Goal: Task Accomplishment & Management: Manage account settings

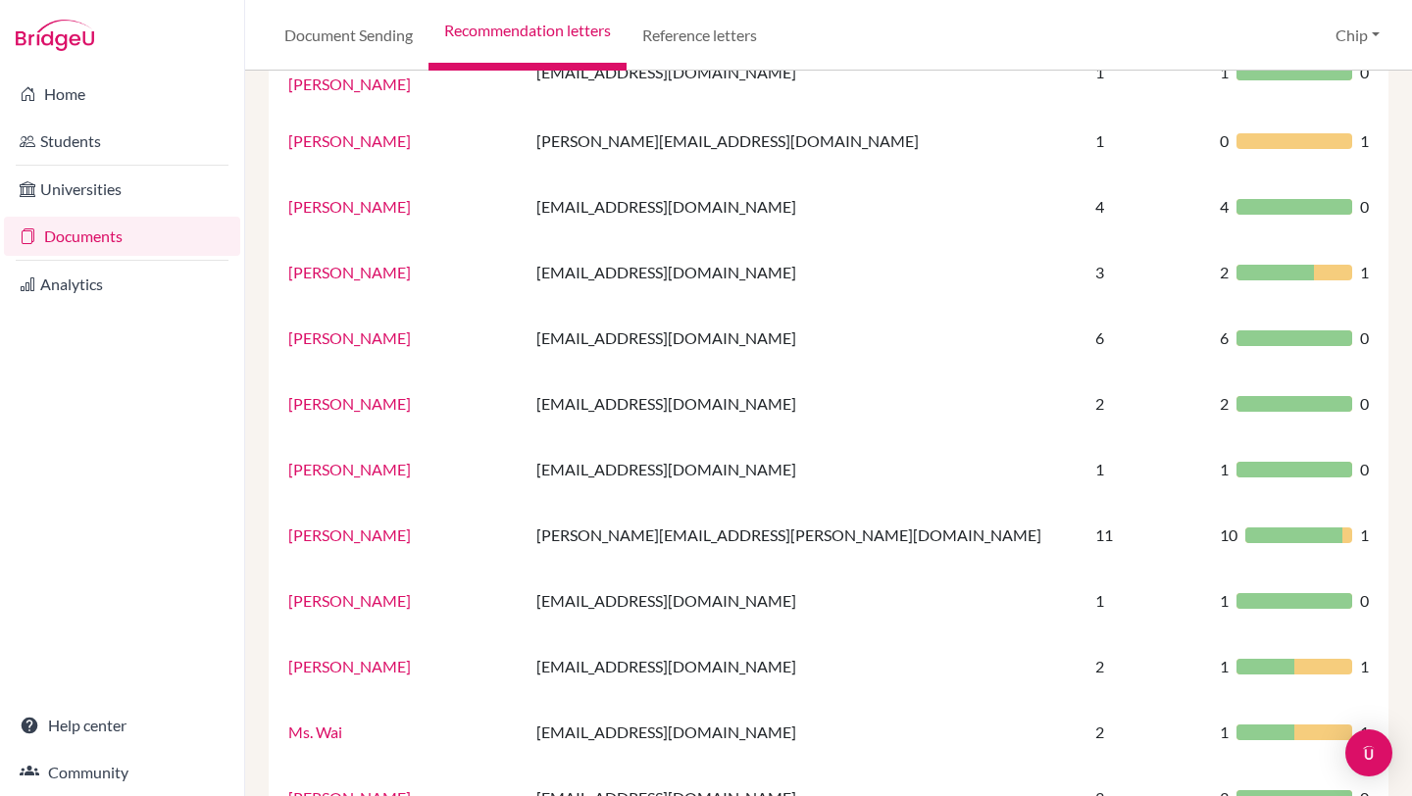
scroll to position [1228, 0]
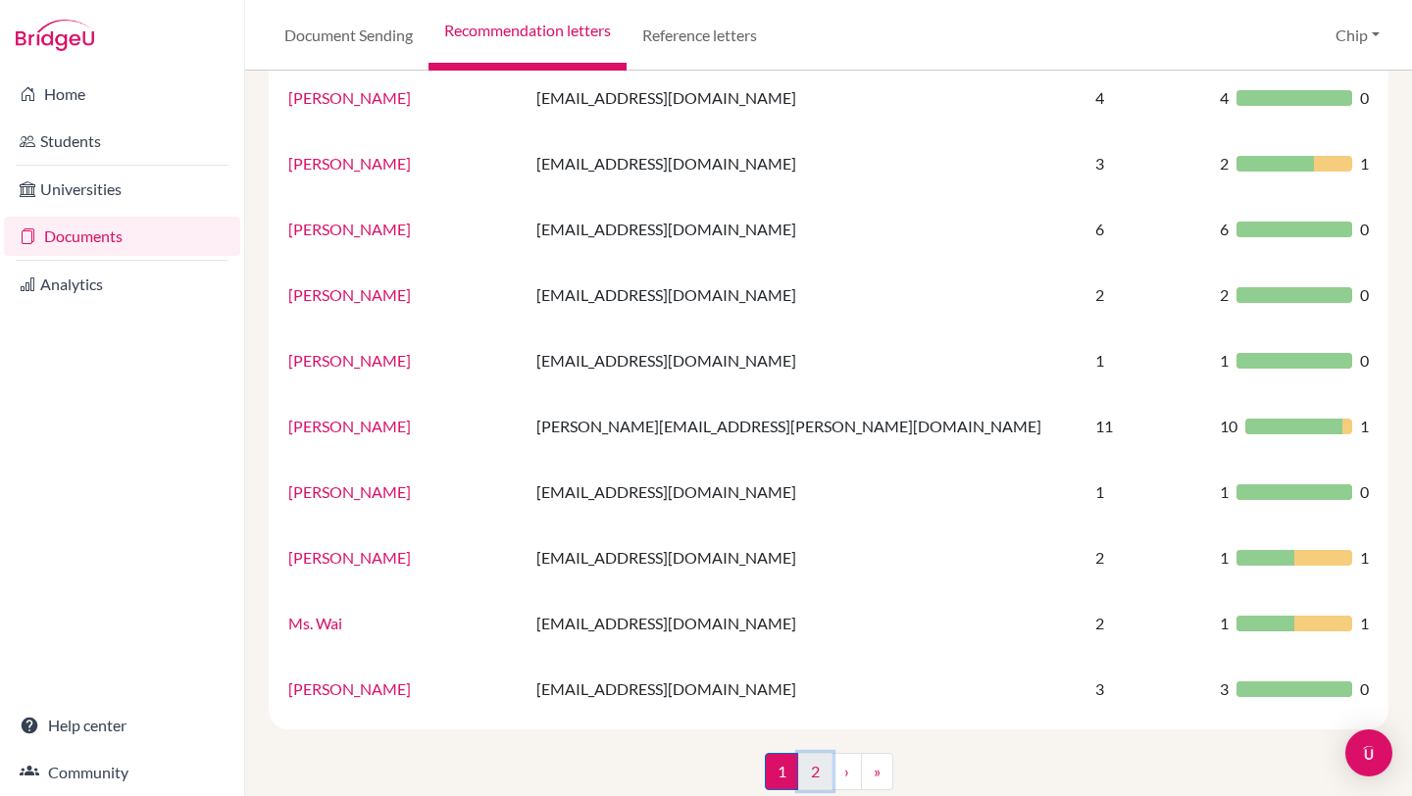
click at [805, 753] on link "2" at bounding box center [815, 771] width 34 height 37
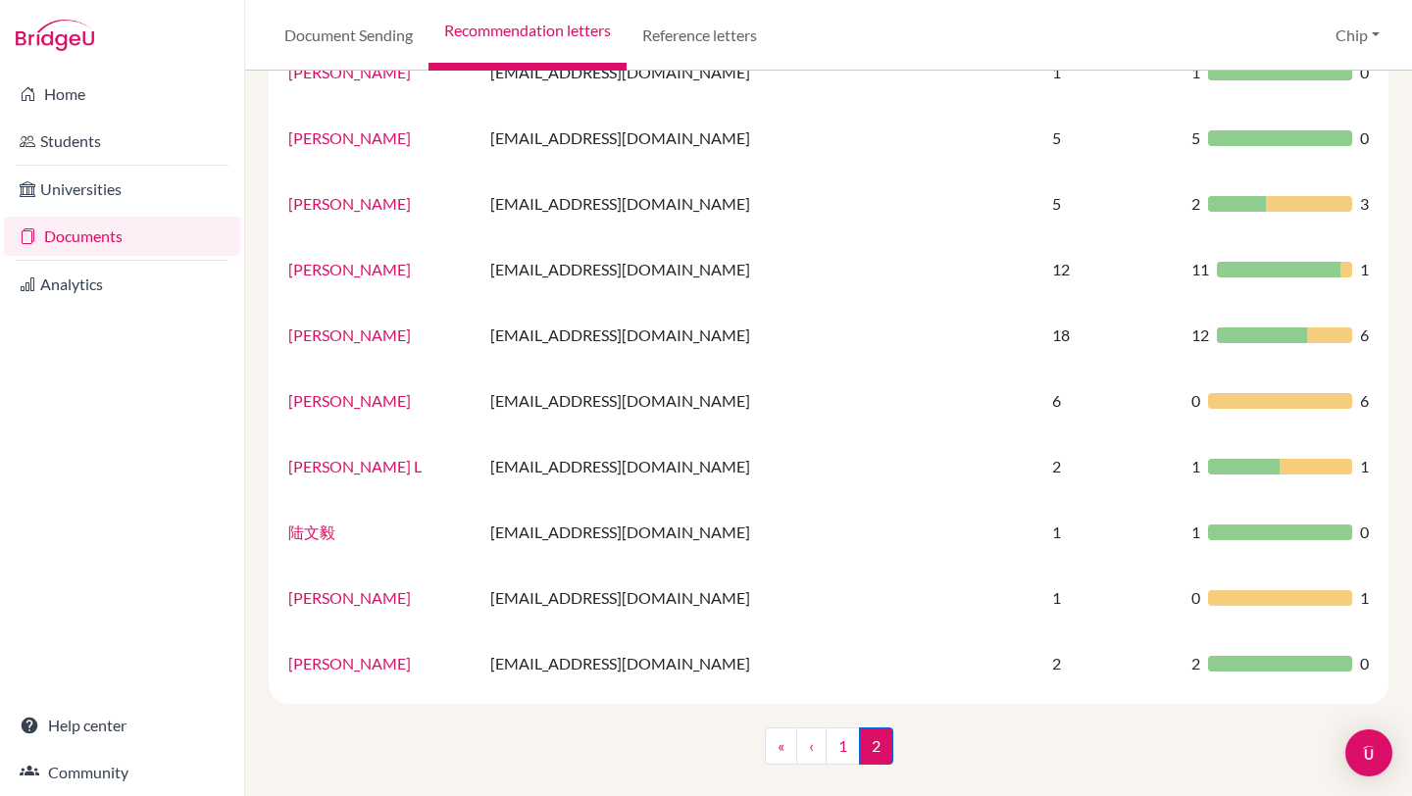
scroll to position [572, 0]
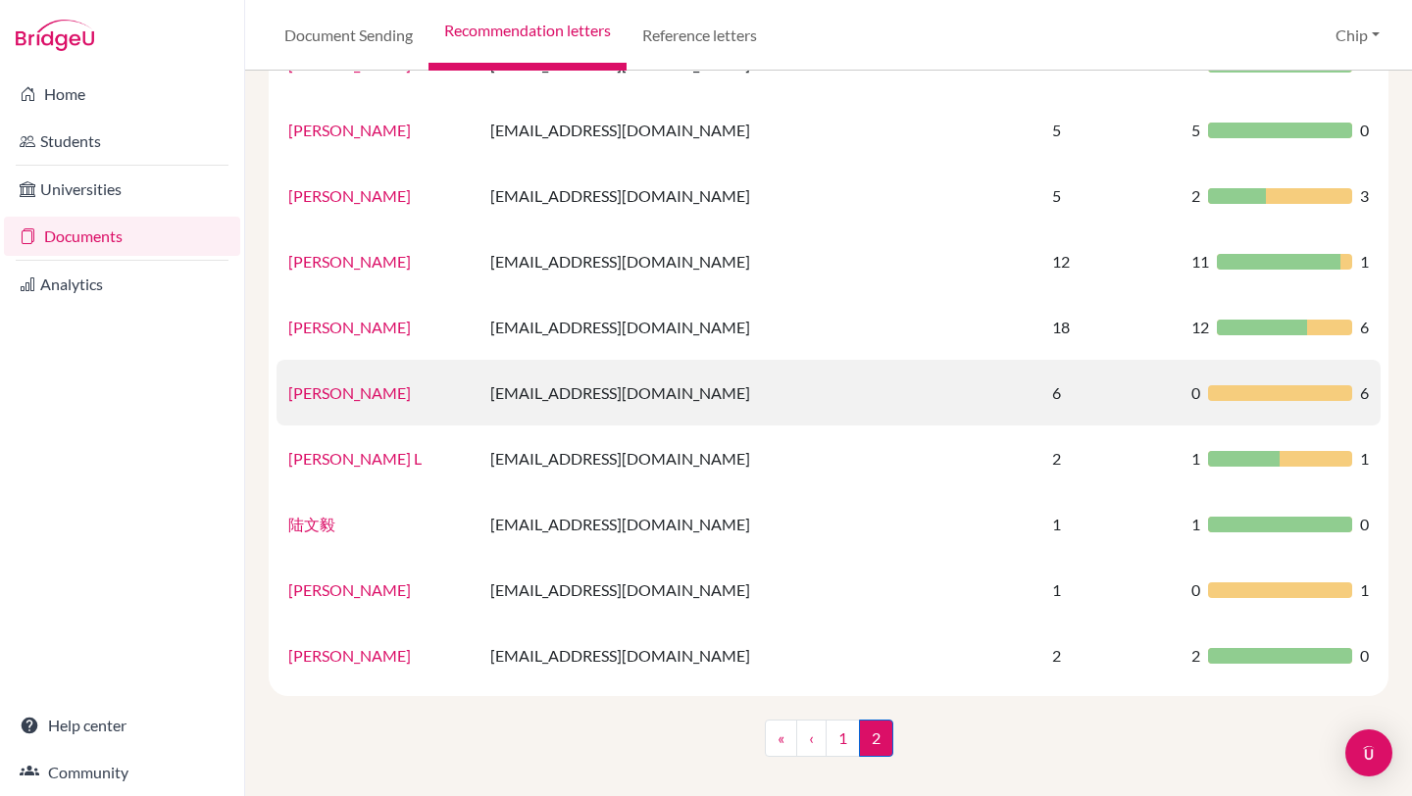
click at [346, 389] on link "[PERSON_NAME]" at bounding box center [349, 392] width 123 height 19
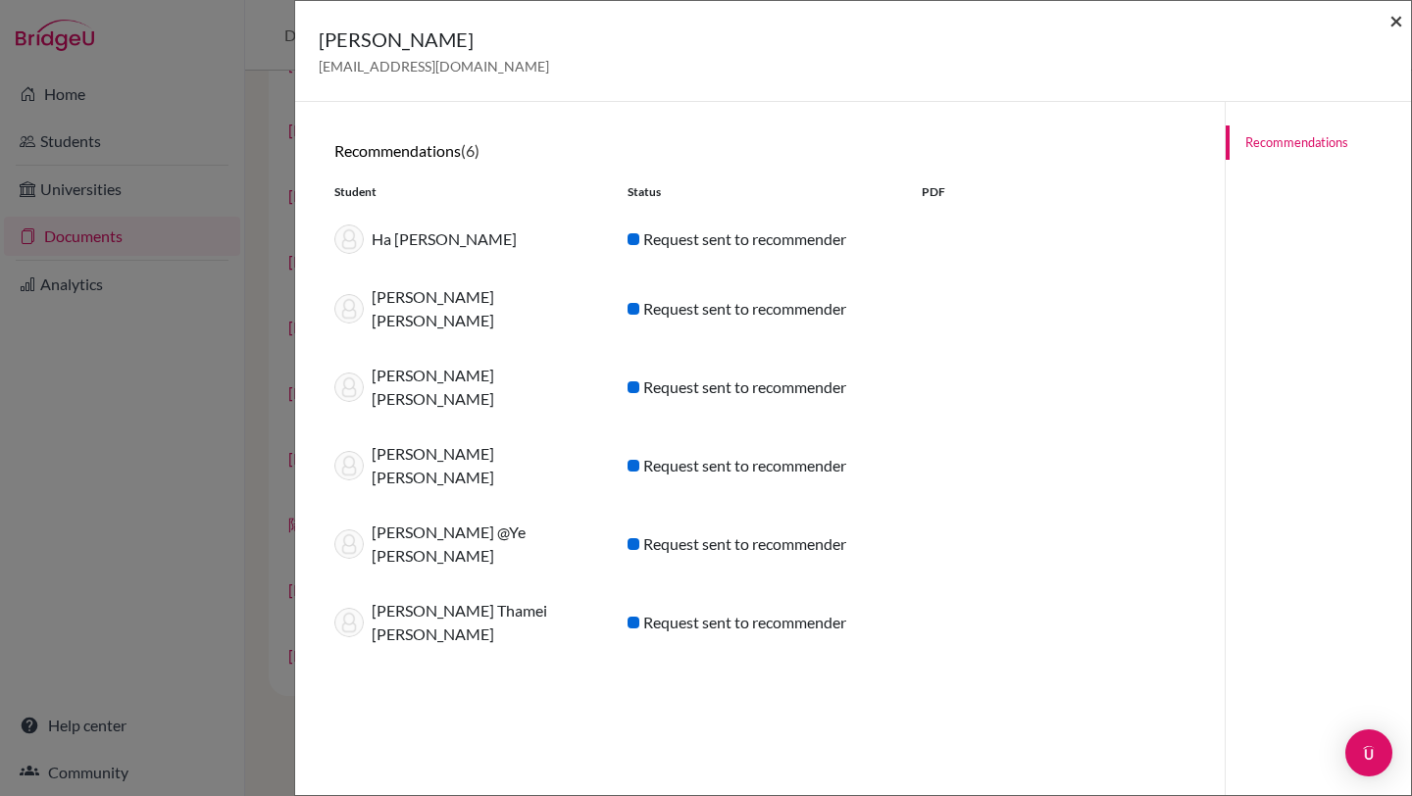
click at [1396, 19] on span "×" at bounding box center [1396, 20] width 14 height 28
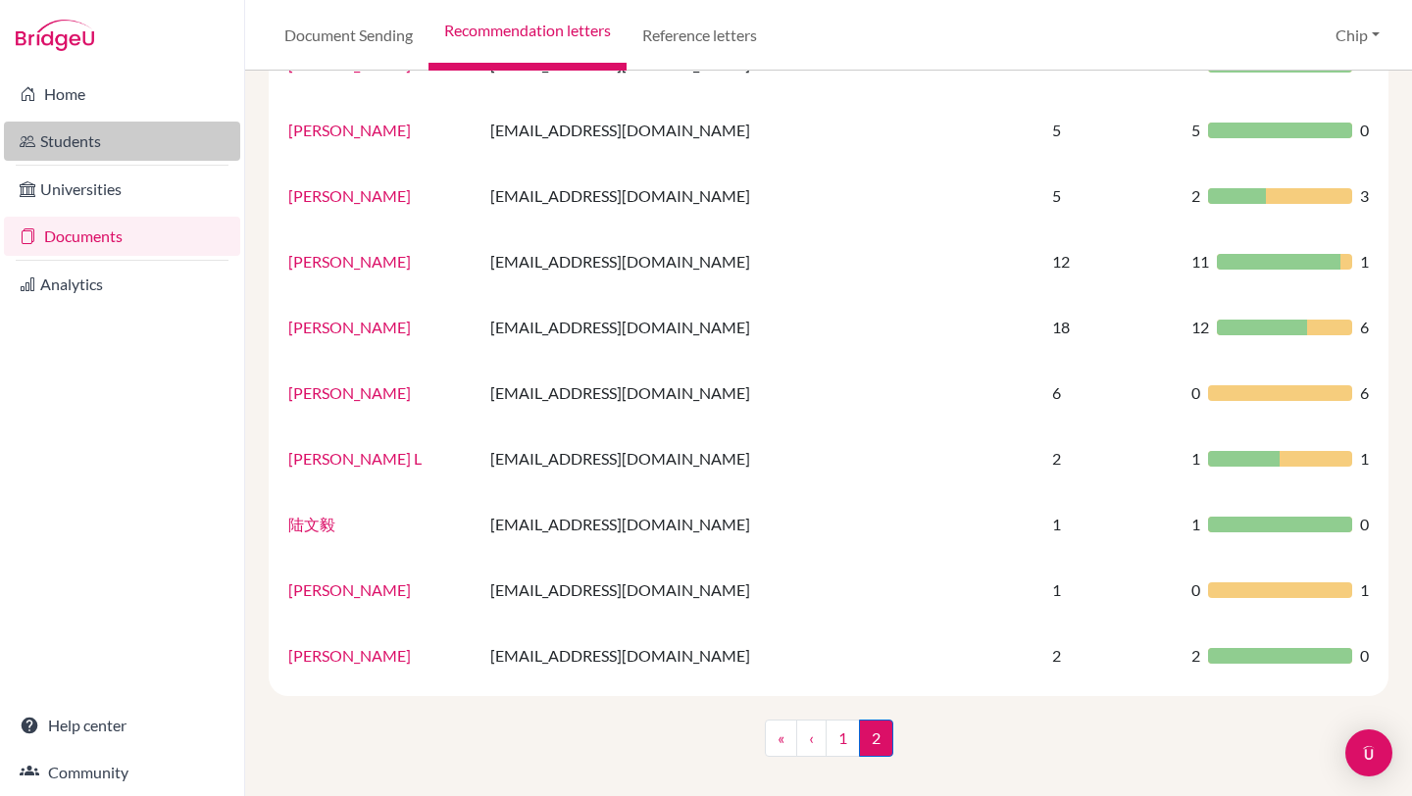
click at [57, 144] on link "Students" at bounding box center [122, 141] width 236 height 39
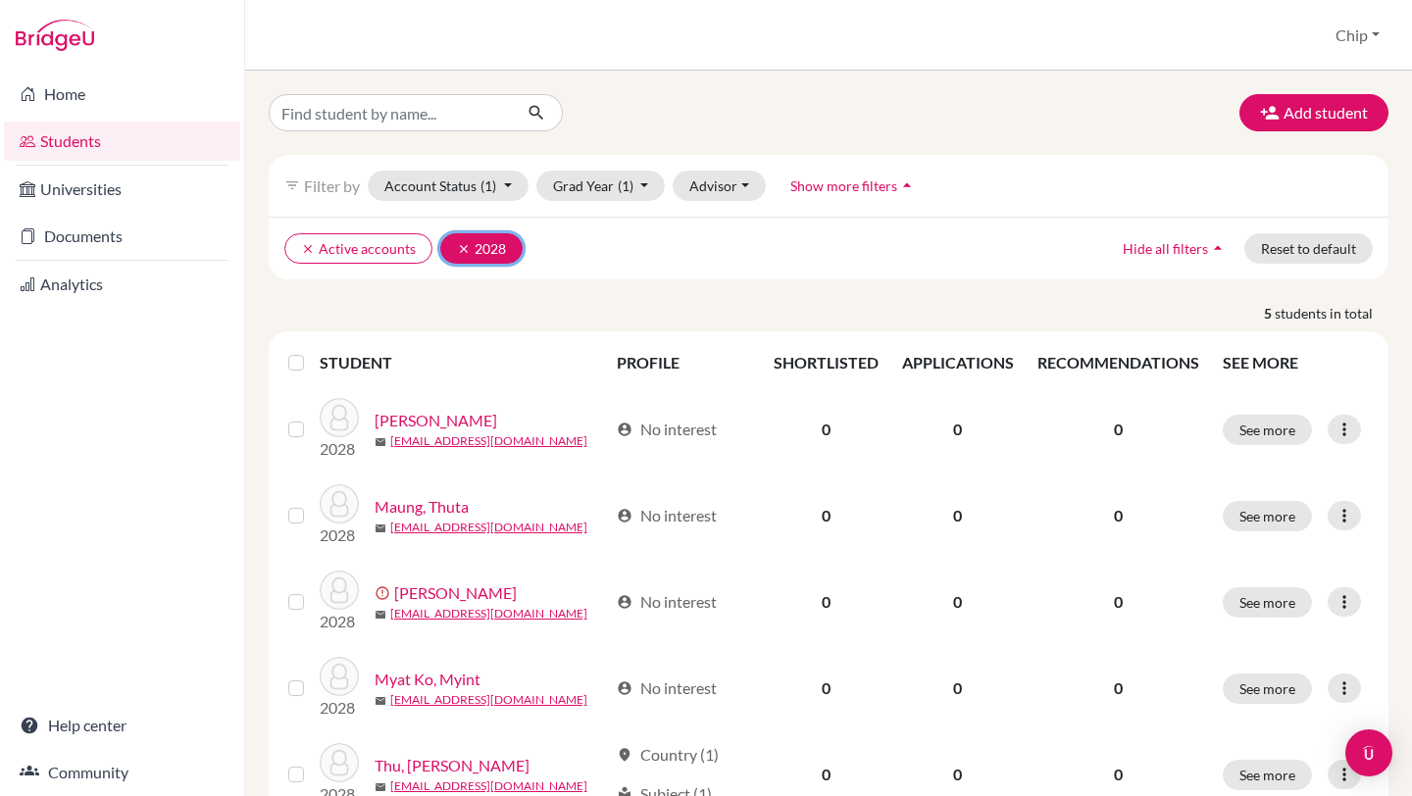
click at [457, 242] on icon "clear" at bounding box center [464, 249] width 14 height 14
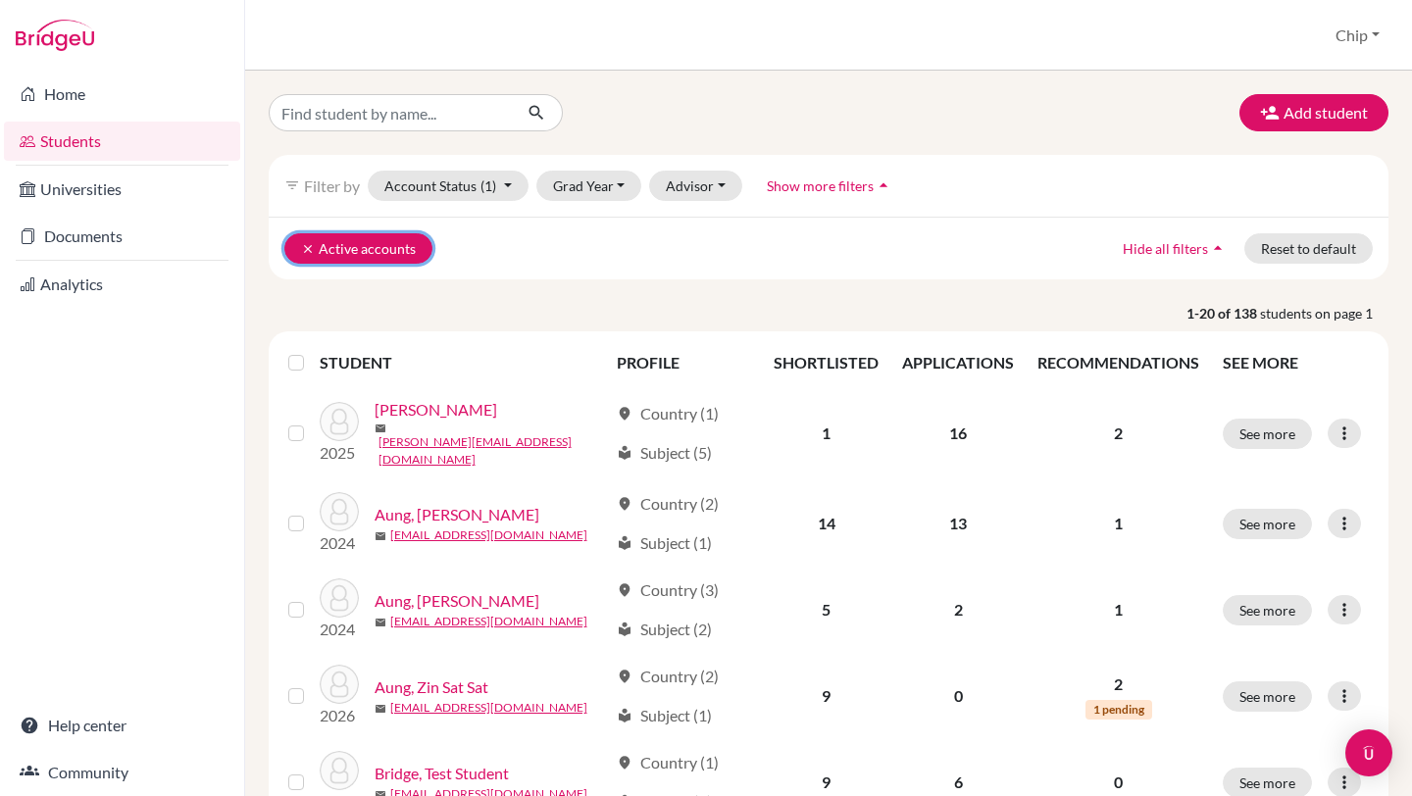
click at [308, 248] on icon "clear" at bounding box center [308, 249] width 14 height 14
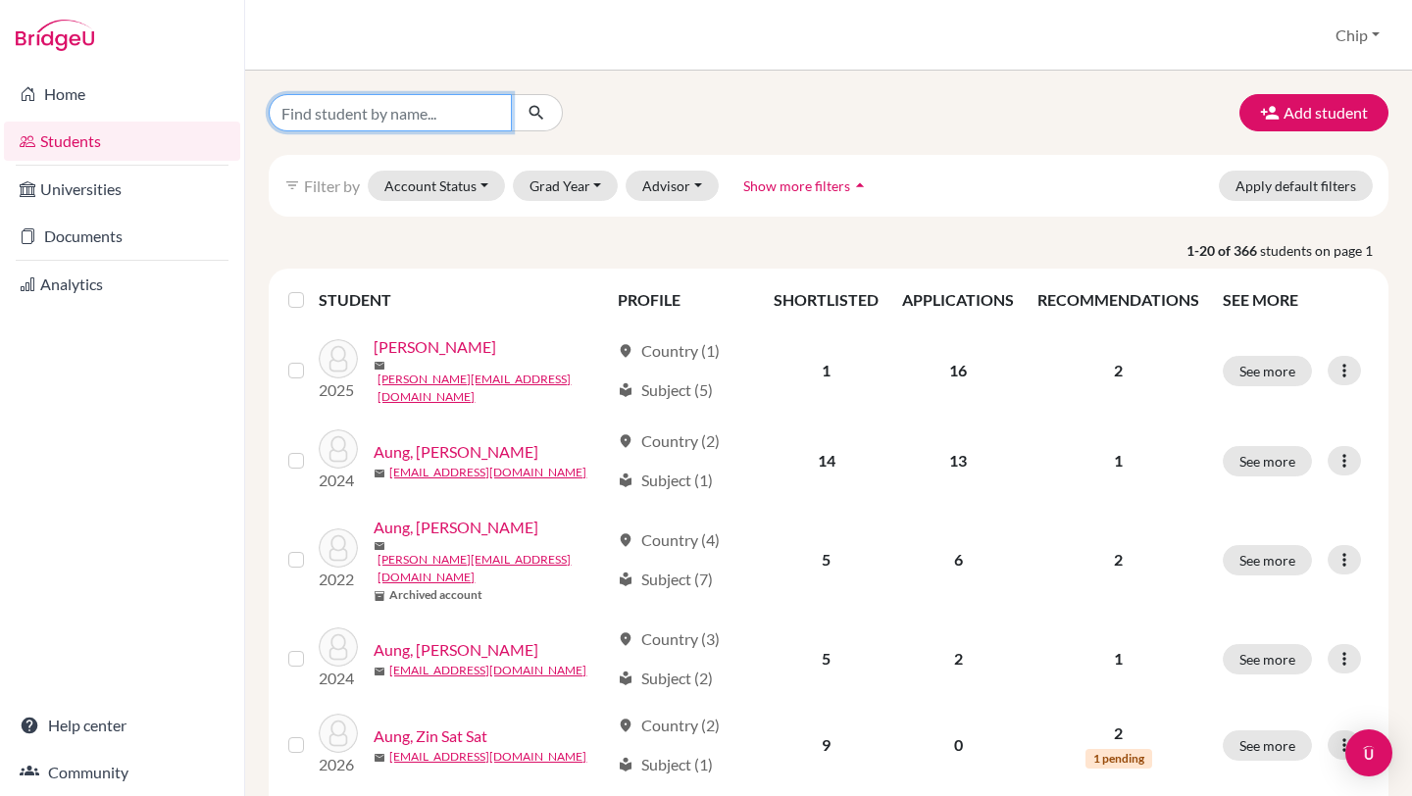
click at [374, 115] on input "Find student by name..." at bounding box center [390, 112] width 243 height 37
type input "ana"
click button "submit" at bounding box center [537, 112] width 52 height 37
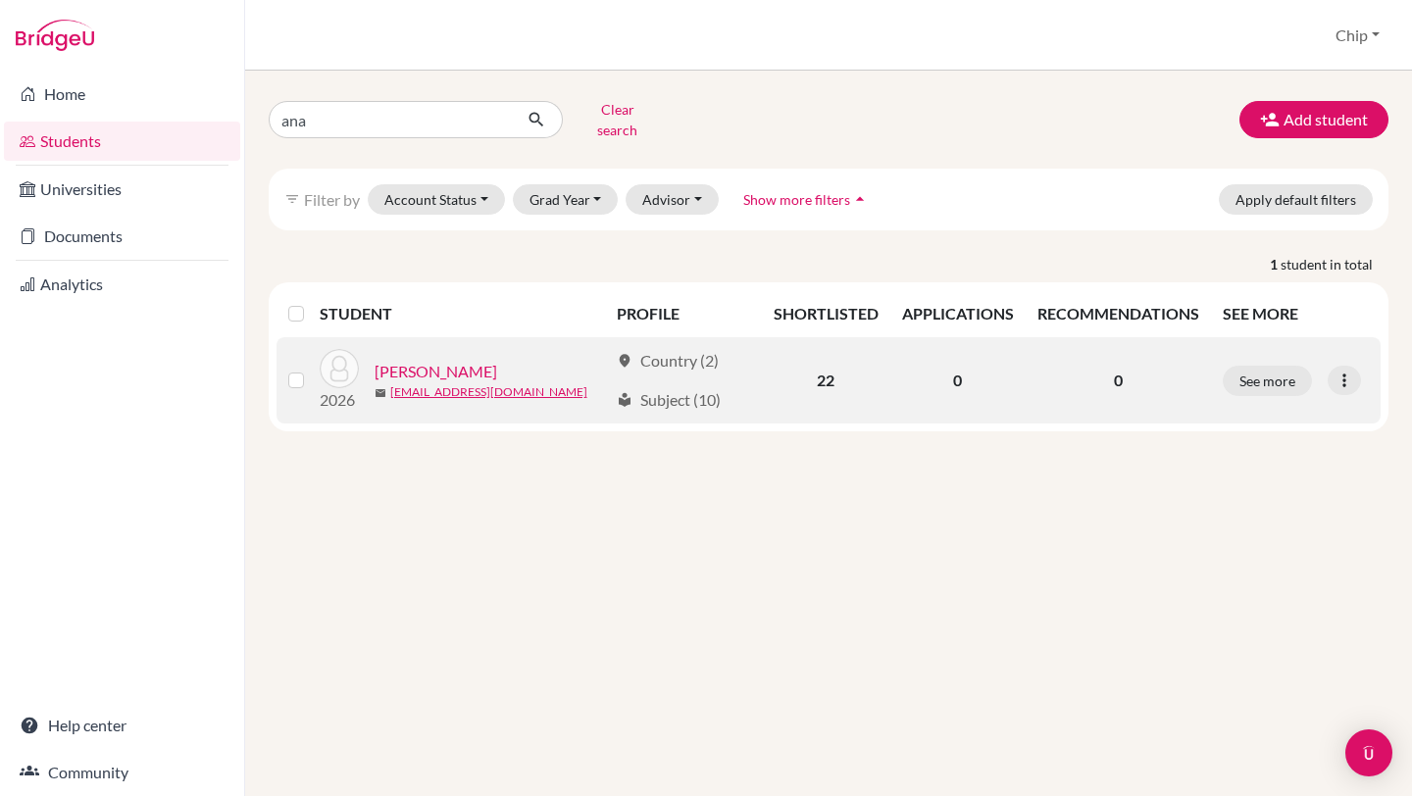
click at [466, 360] on link "Schoolman, Ana Julia" at bounding box center [435, 372] width 123 height 24
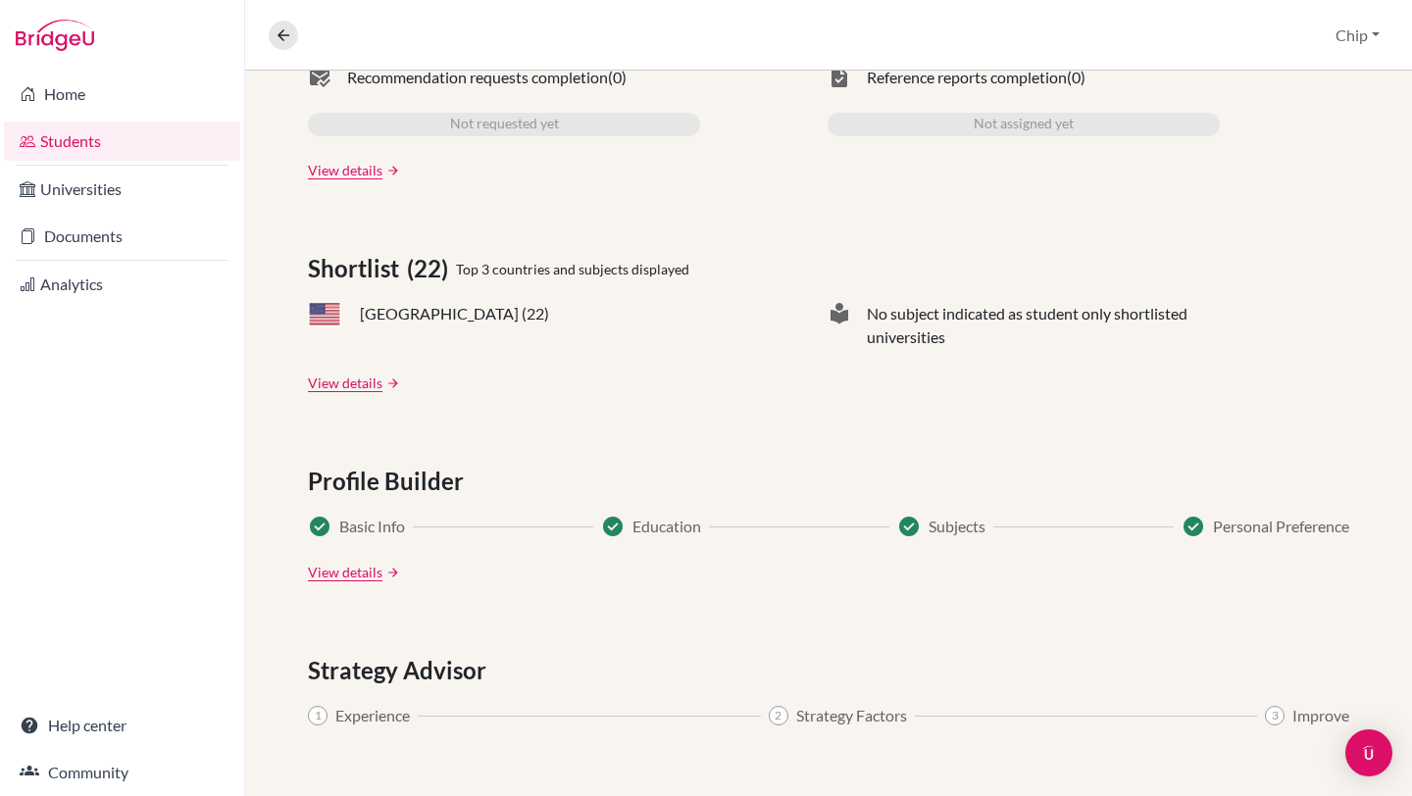
scroll to position [678, 0]
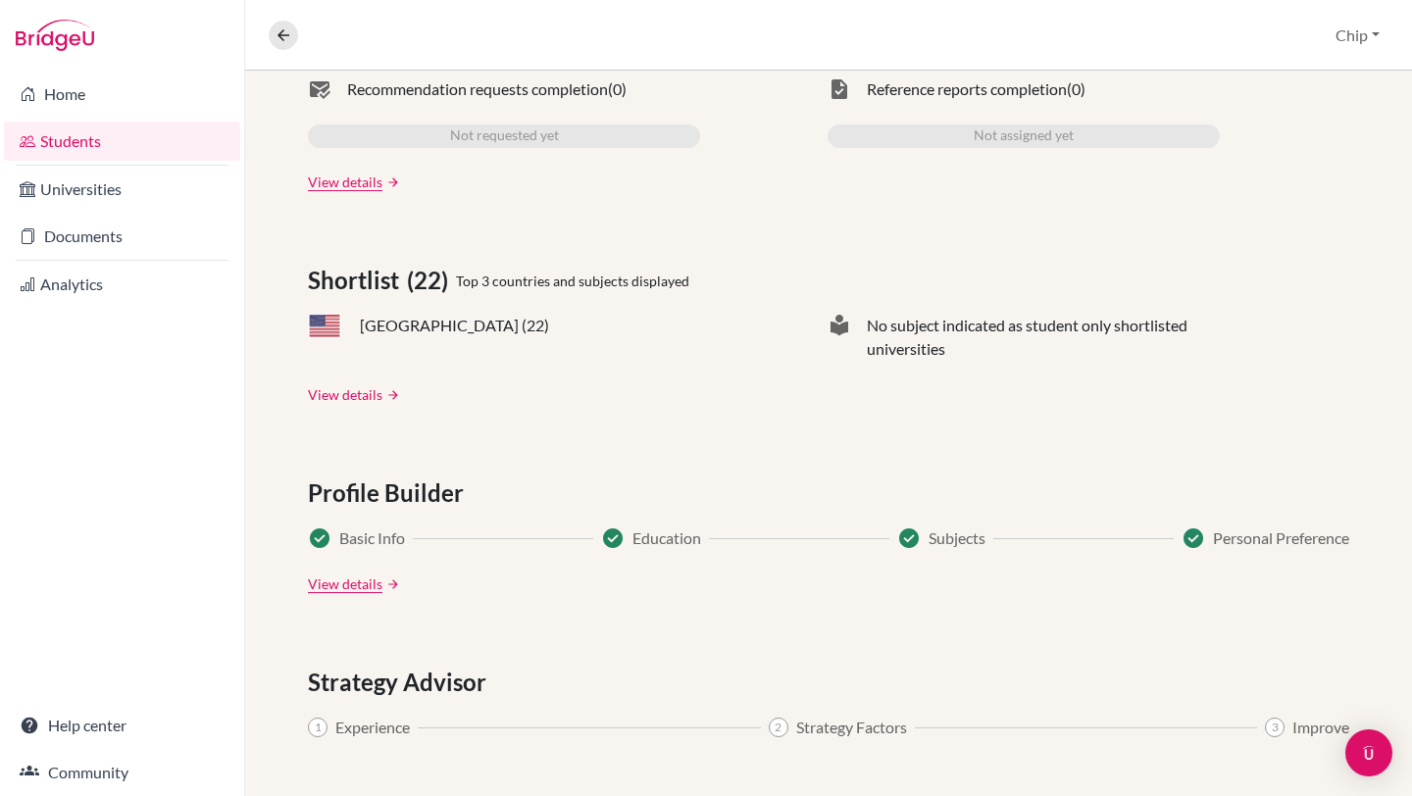
click at [332, 394] on link "View details" at bounding box center [345, 394] width 75 height 21
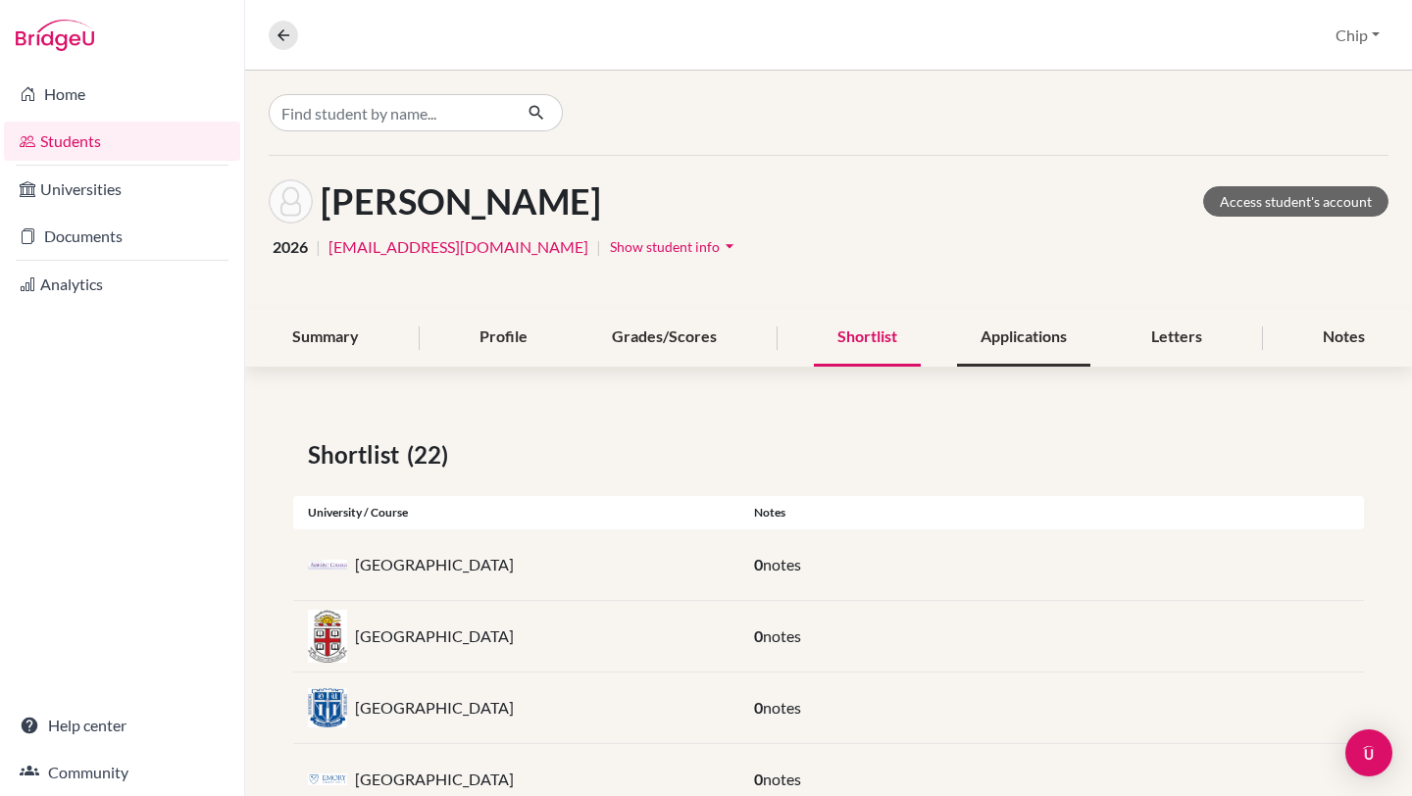
click at [1000, 330] on div "Applications" at bounding box center [1023, 338] width 133 height 58
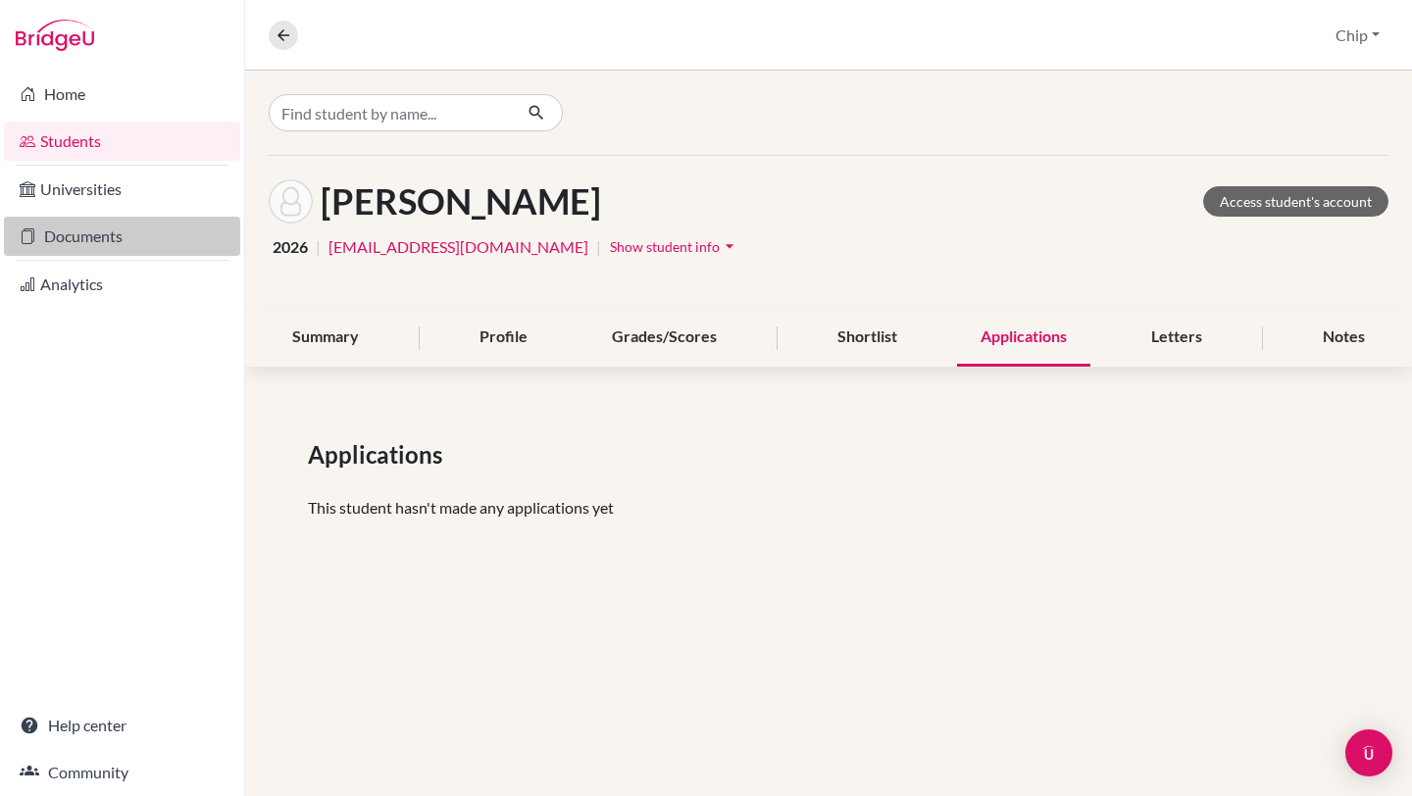
click at [74, 242] on link "Documents" at bounding box center [122, 236] width 236 height 39
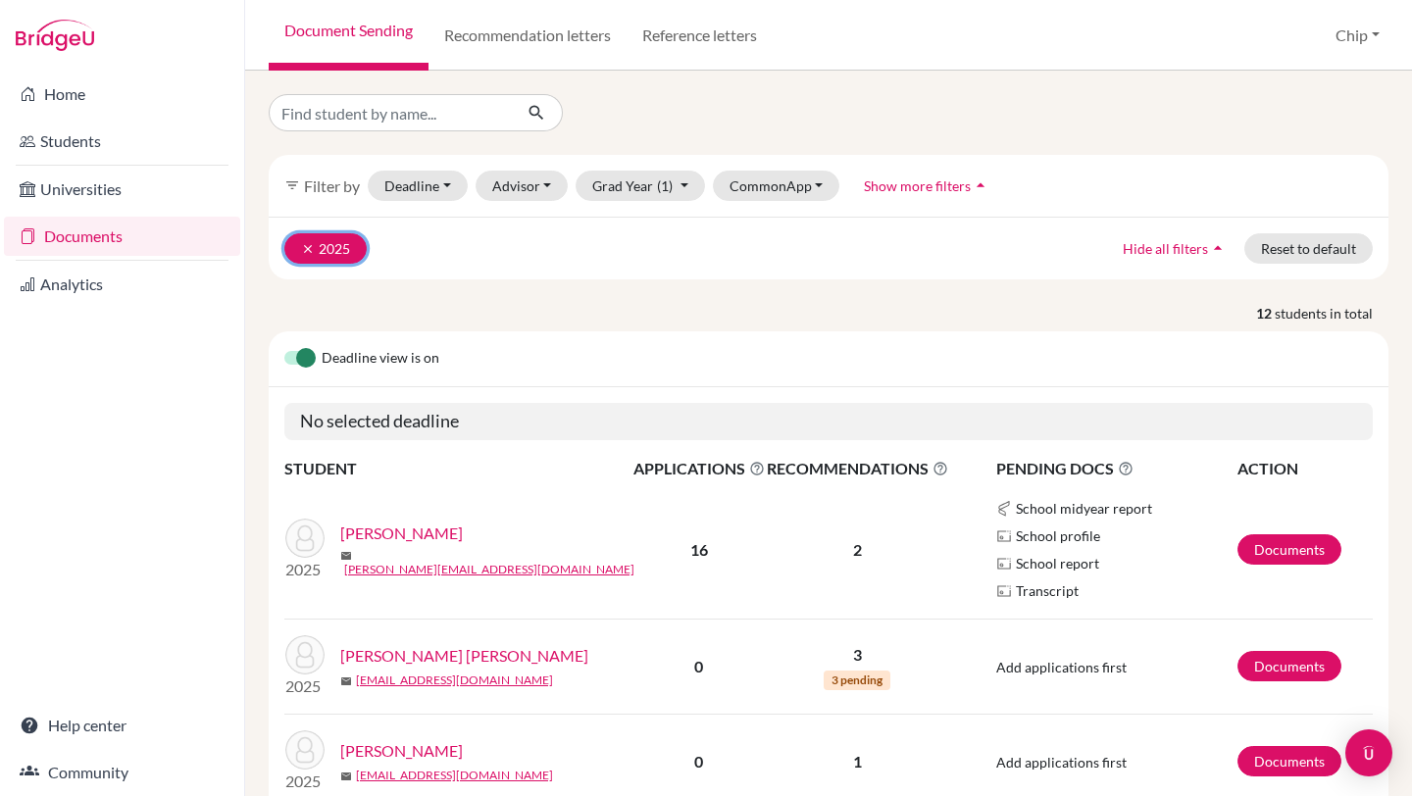
click at [301, 235] on button "clear 2025" at bounding box center [325, 248] width 82 height 30
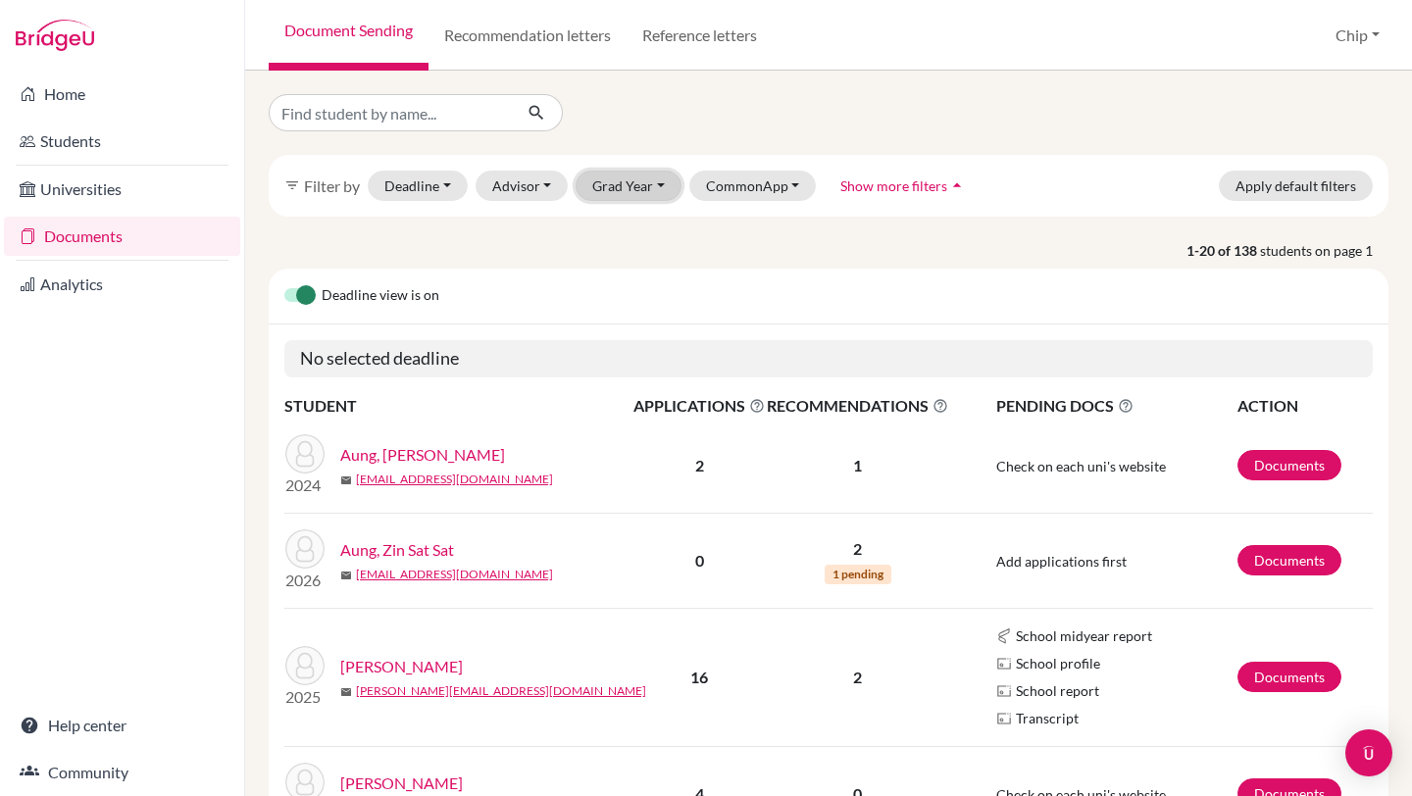
click at [641, 191] on button "Grad Year" at bounding box center [628, 186] width 106 height 30
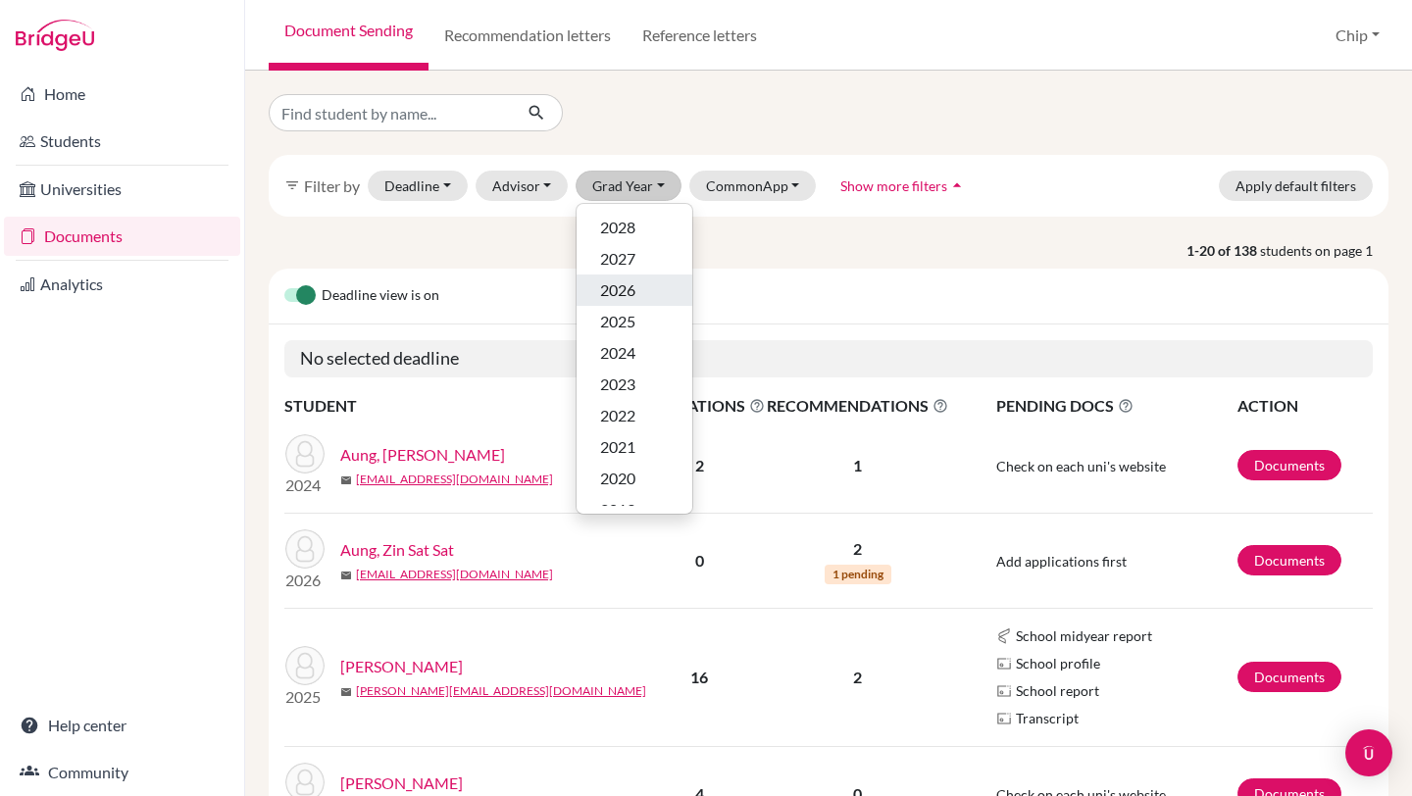
click at [631, 286] on span "2026" at bounding box center [617, 290] width 35 height 24
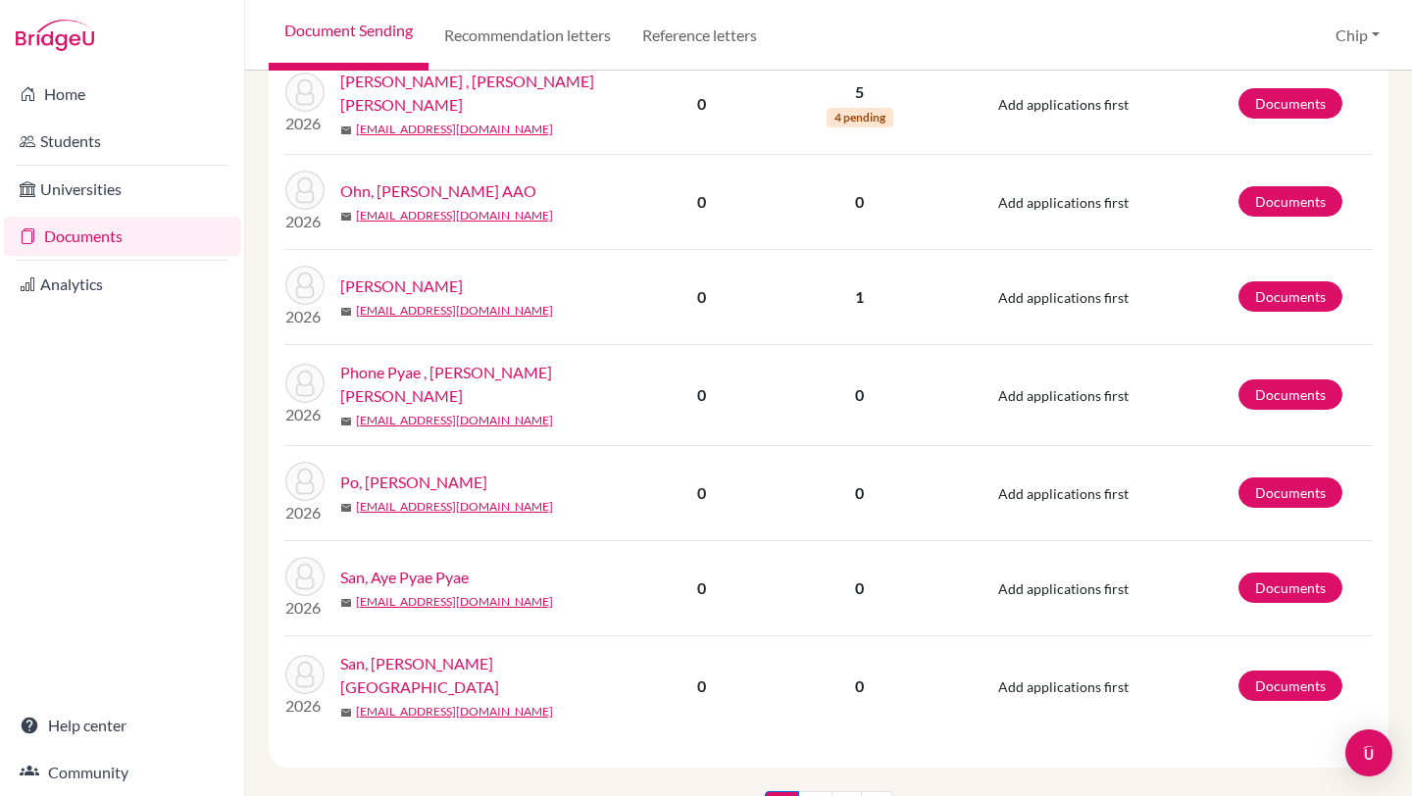
scroll to position [1740, 0]
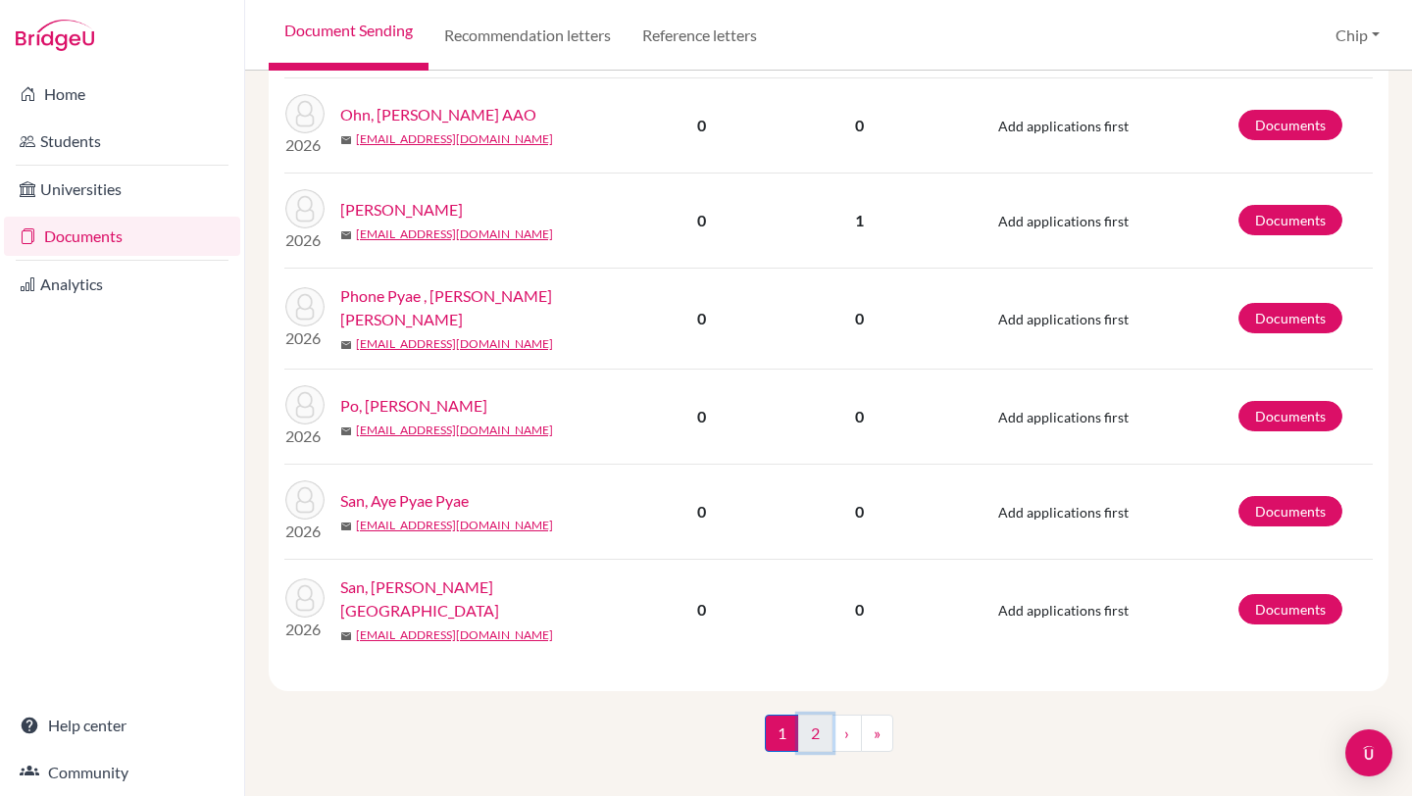
click at [806, 718] on link "2" at bounding box center [815, 733] width 34 height 37
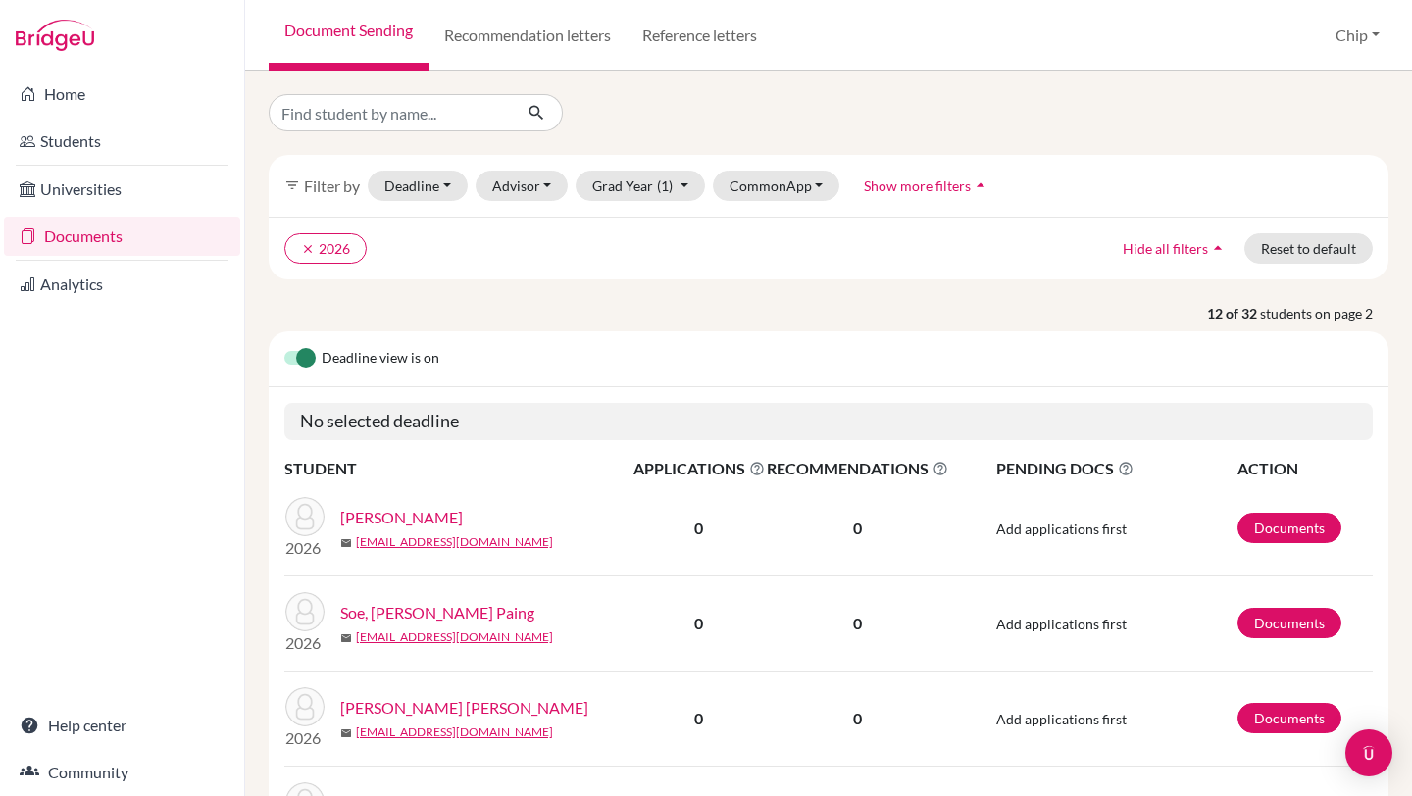
scroll to position [4, 0]
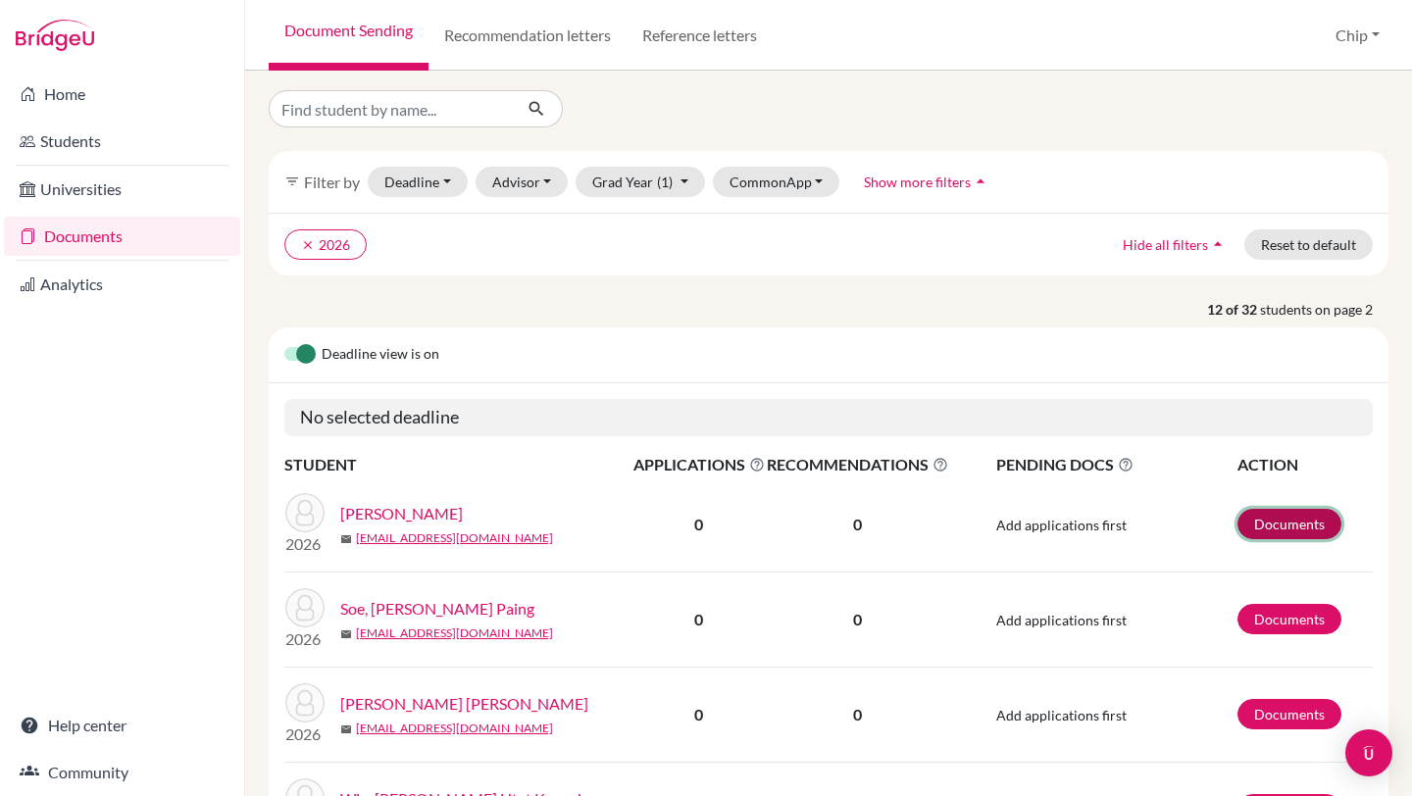
click at [1251, 529] on link "Documents" at bounding box center [1289, 524] width 104 height 30
